Goal: Find specific page/section: Find specific page/section

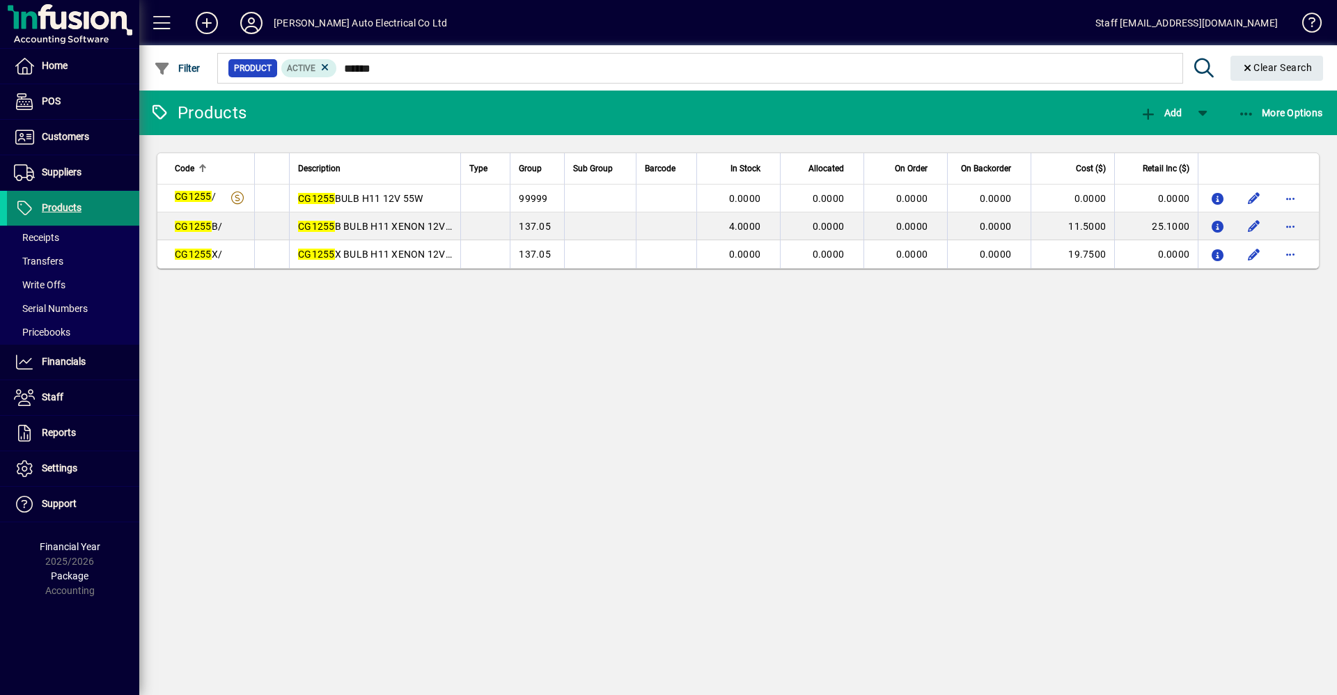
click at [81, 209] on span "Products" at bounding box center [44, 208] width 75 height 17
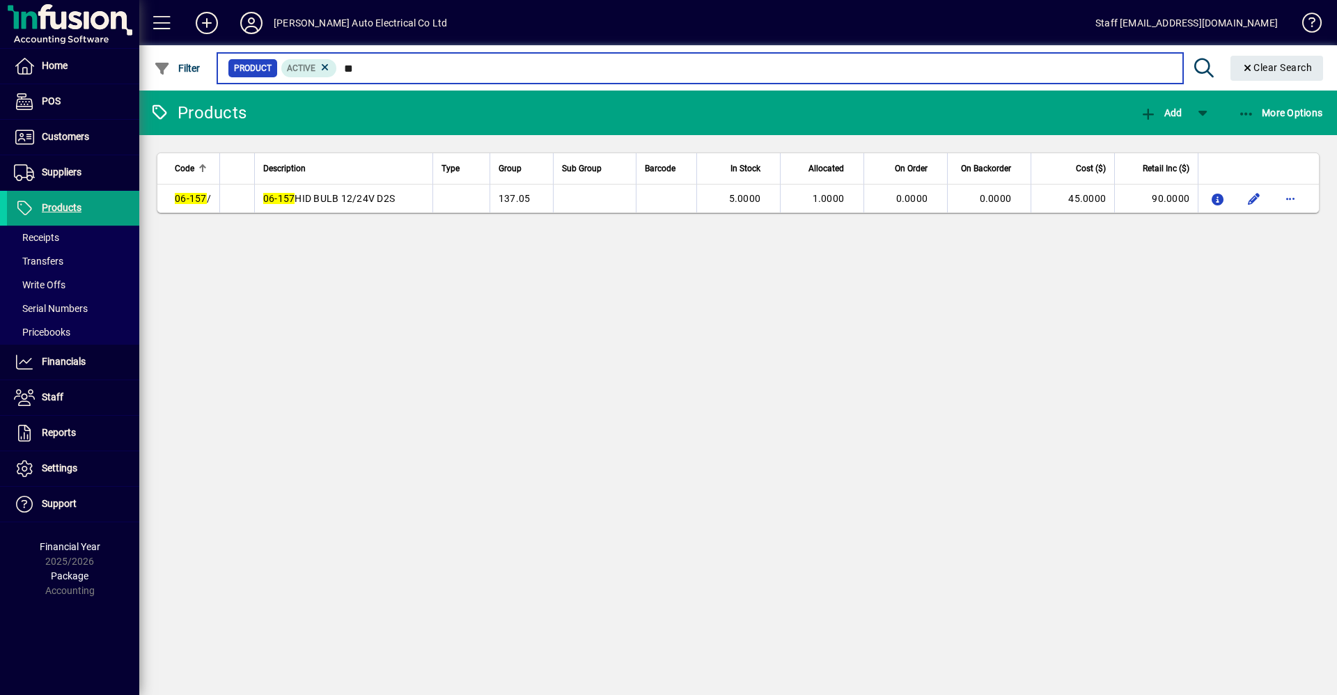
type input "*"
type input "*****"
